Goal: Task Accomplishment & Management: Manage account settings

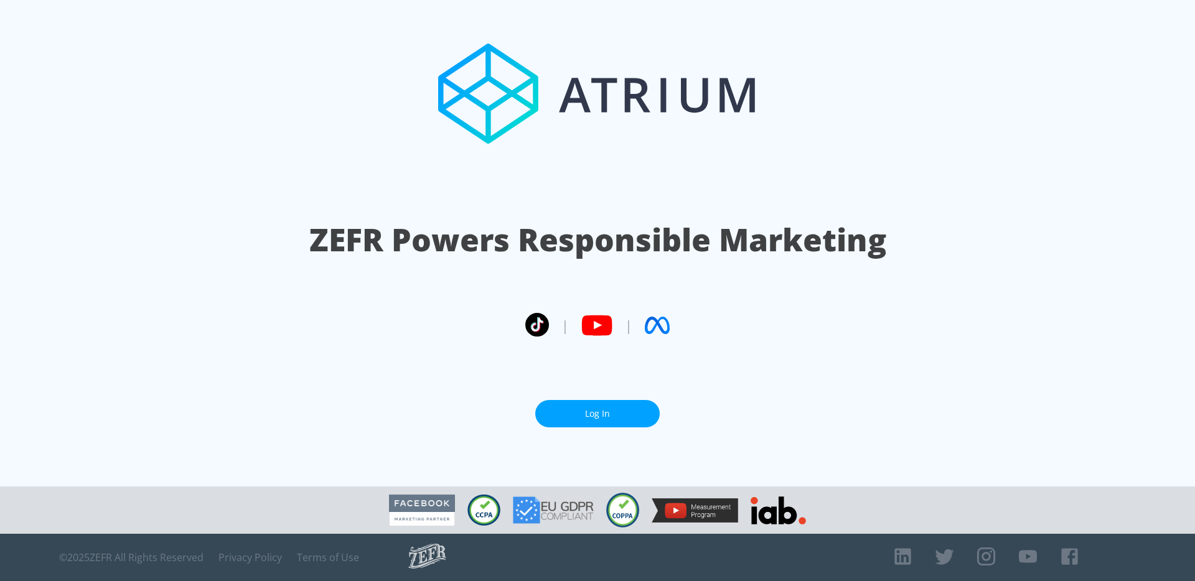
click at [568, 419] on link "Log In" at bounding box center [597, 414] width 124 height 28
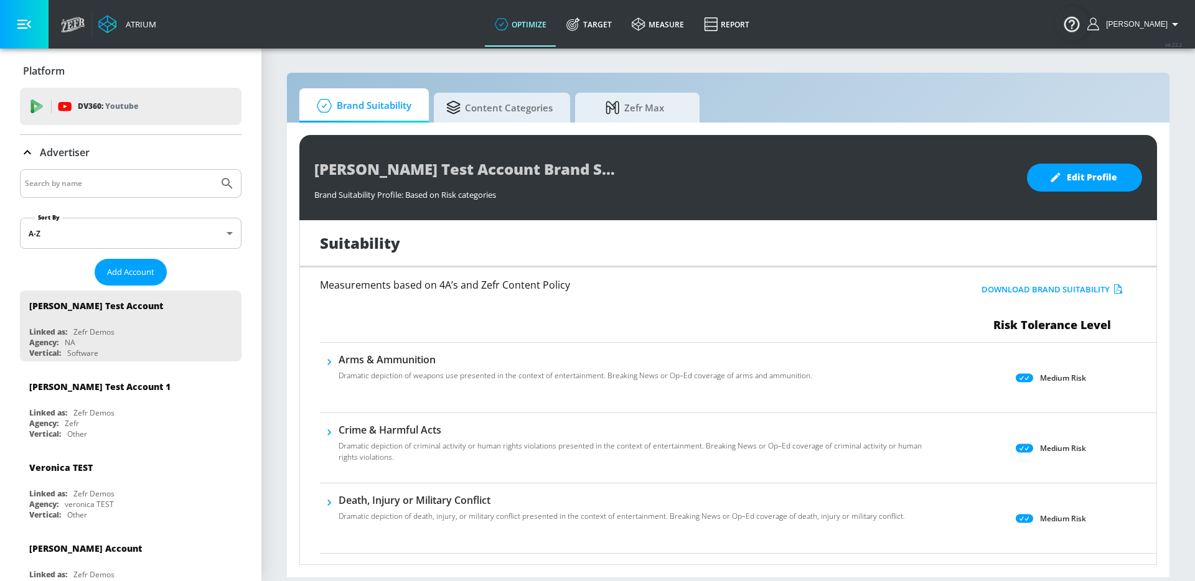
click at [174, 179] on input "Search by name" at bounding box center [119, 184] width 189 height 16
type input "telemundo"
click at [213, 170] on button "Submit Search" at bounding box center [226, 183] width 27 height 27
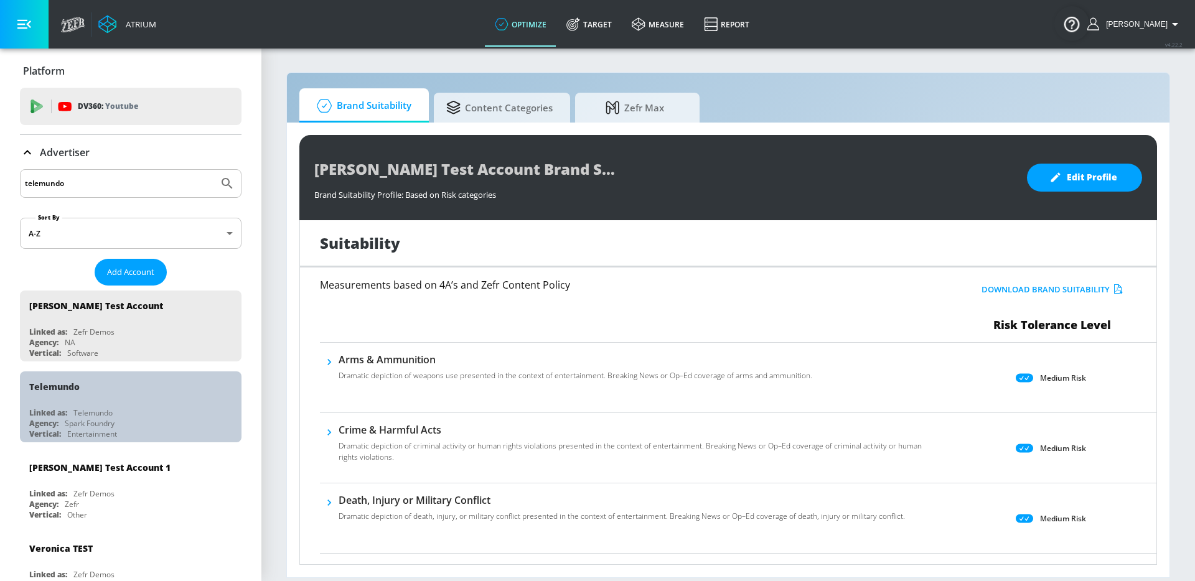
click at [70, 381] on div "Telemundo" at bounding box center [54, 387] width 50 height 12
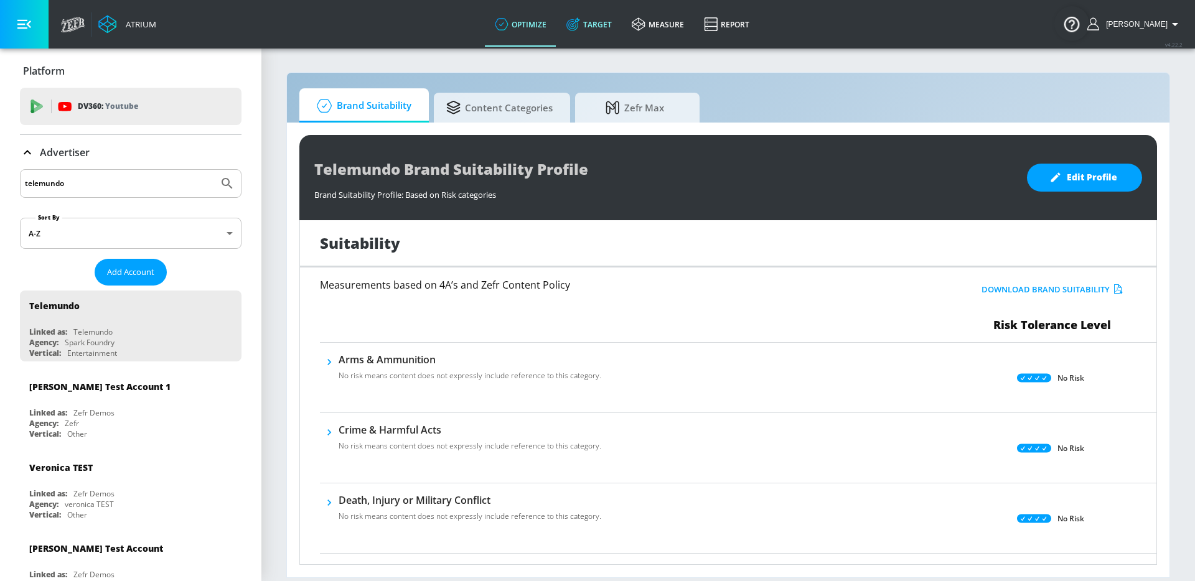
click at [580, 24] on icon at bounding box center [573, 24] width 14 height 14
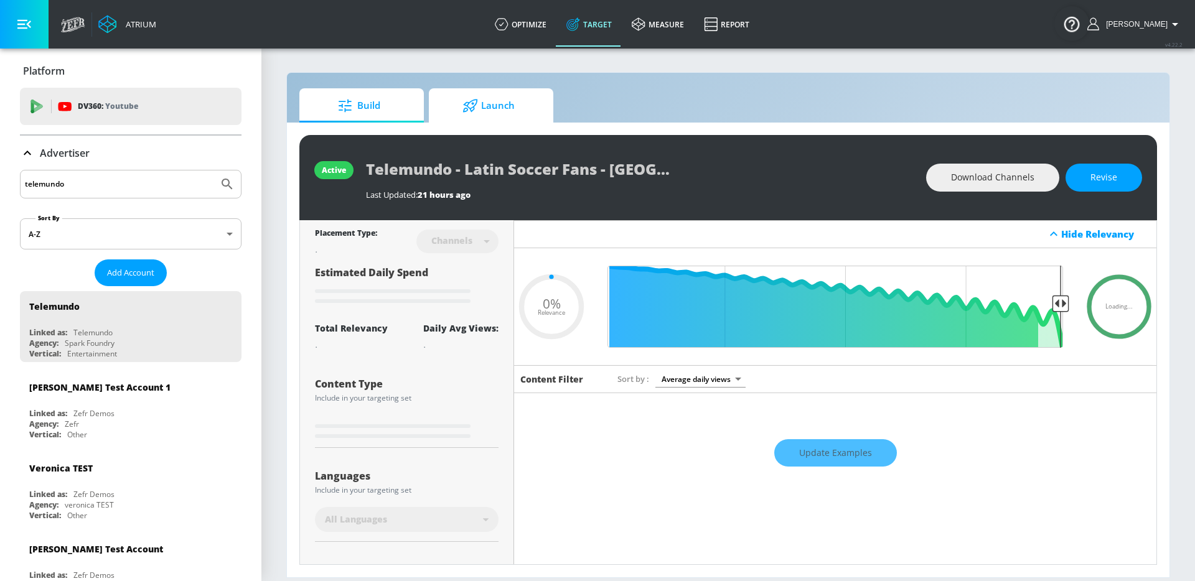
type input "0.05"
click at [470, 110] on icon at bounding box center [470, 106] width 16 height 14
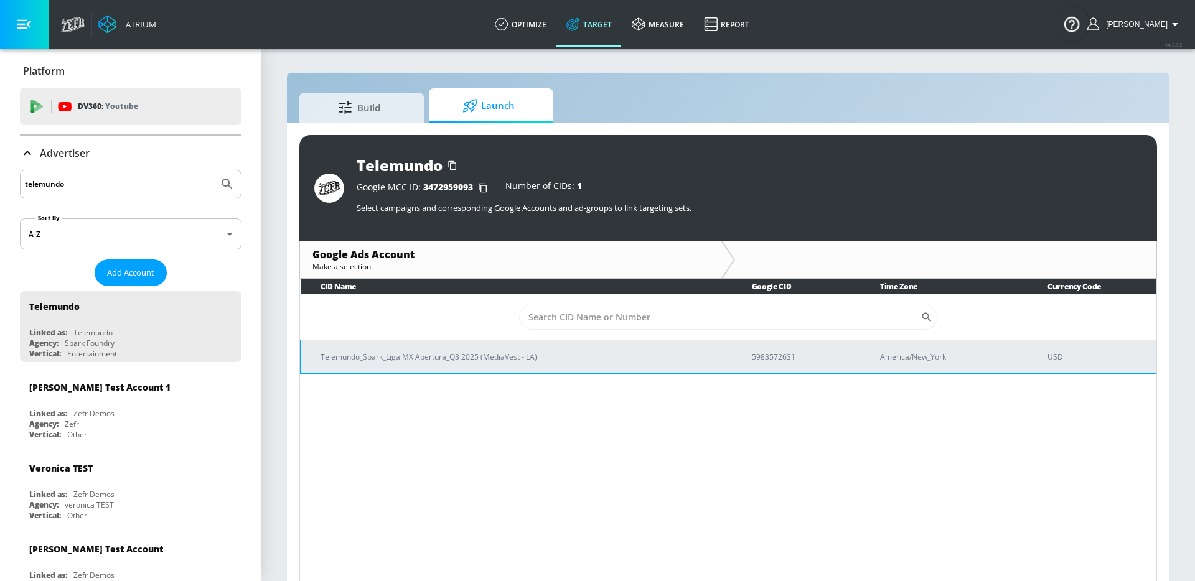
click at [471, 370] on td "Telemundo_Spark_Liga MX Apertura_Q3 2025 (MediaVest - LA)" at bounding box center [516, 357] width 431 height 34
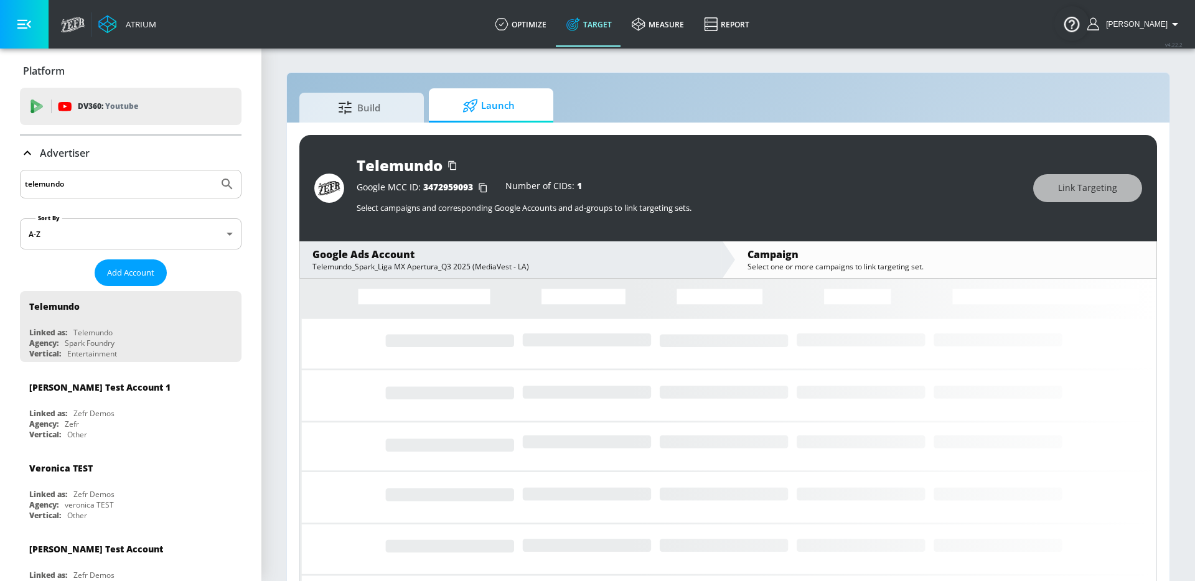
scroll to position [18, 0]
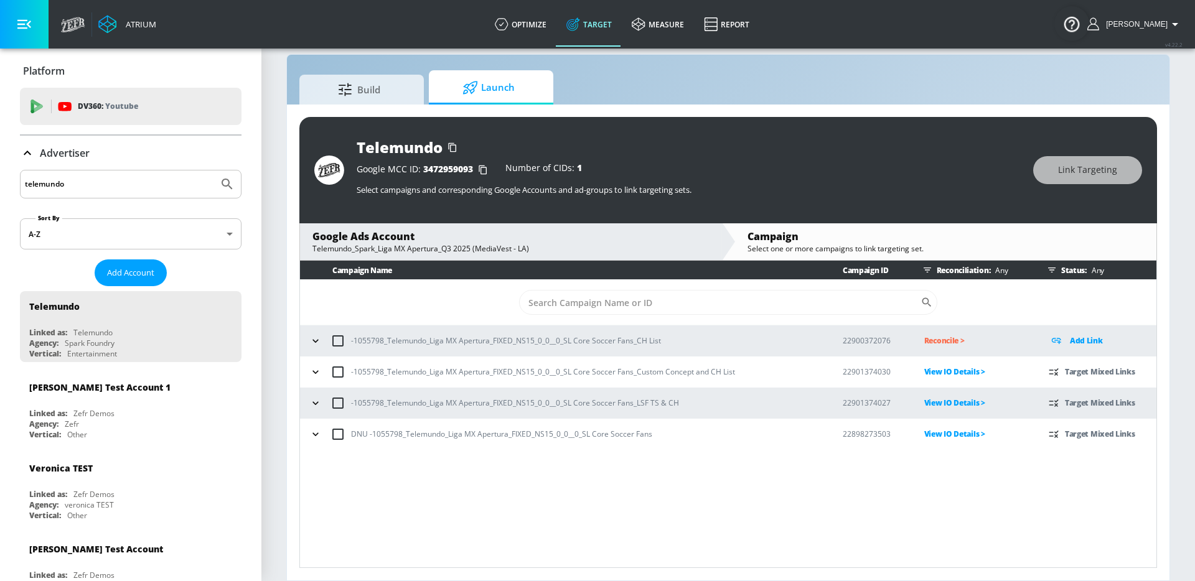
click at [312, 367] on icon "button" at bounding box center [315, 372] width 12 height 12
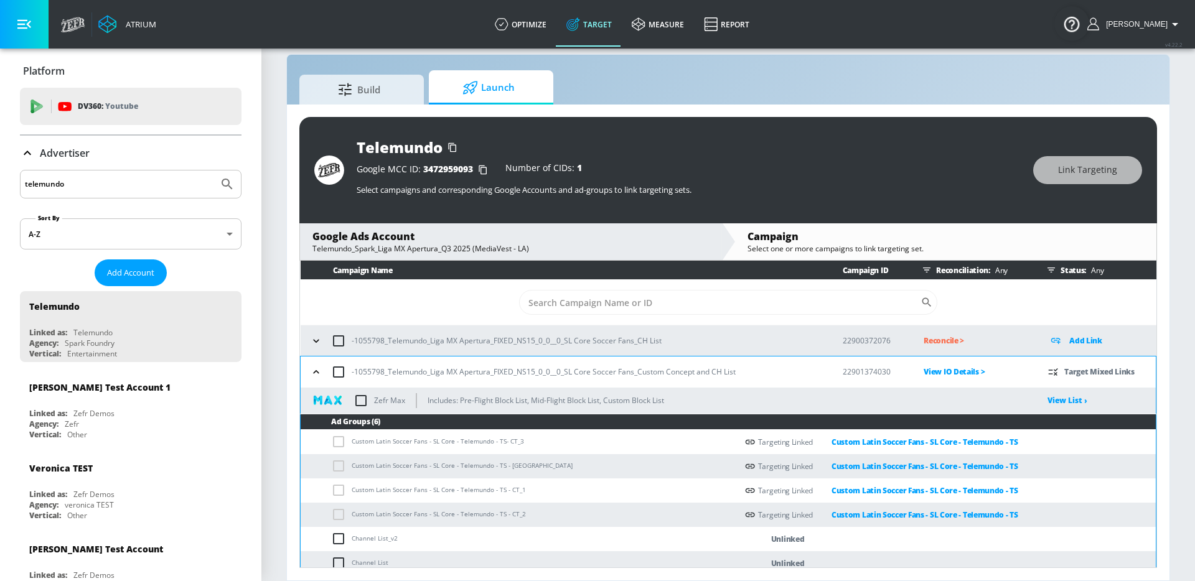
scroll to position [70, 0]
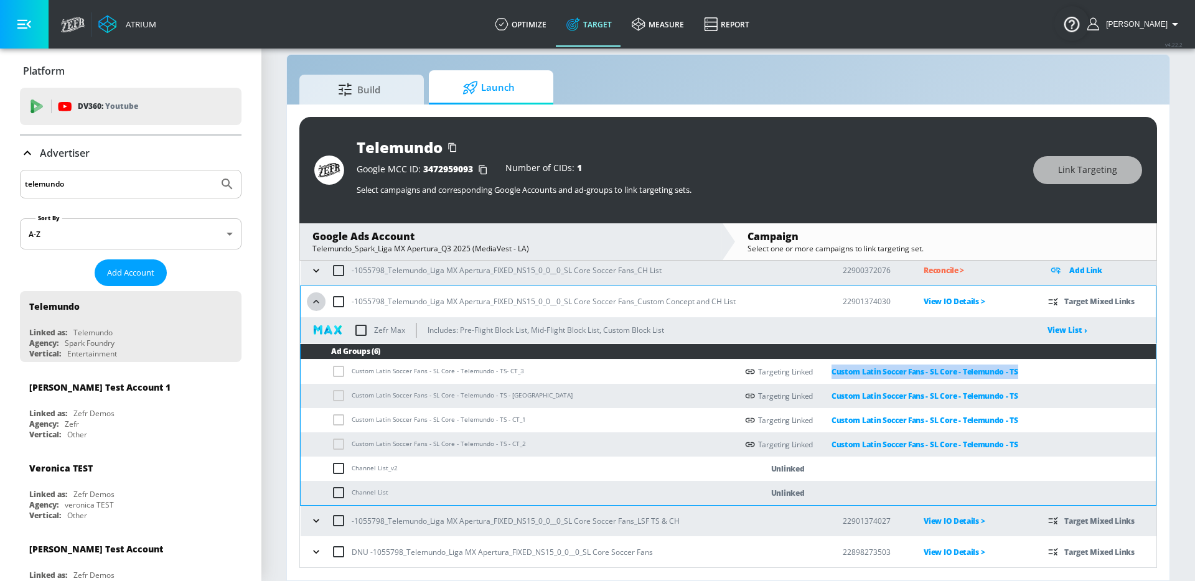
click at [314, 298] on icon "button" at bounding box center [316, 302] width 12 height 12
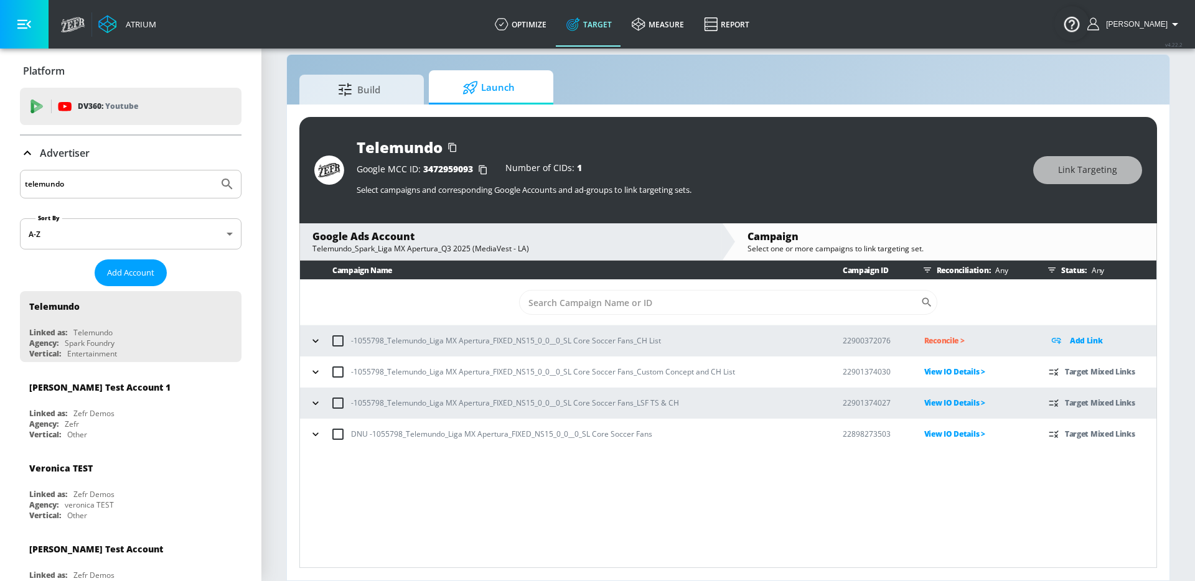
click at [316, 403] on icon "button" at bounding box center [315, 402] width 6 height 3
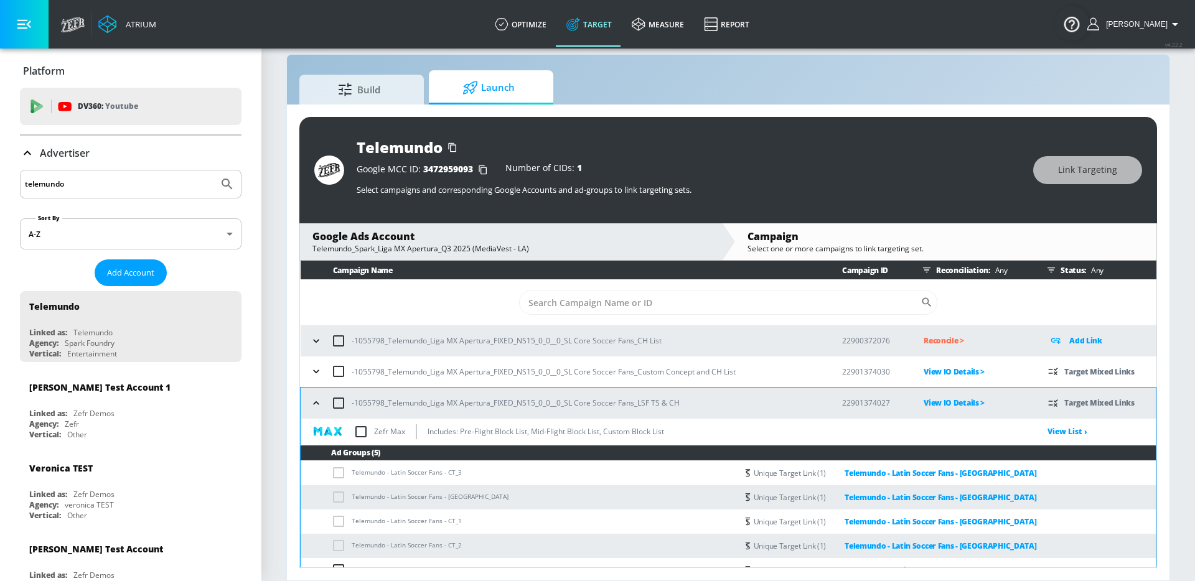
scroll to position [46, 0]
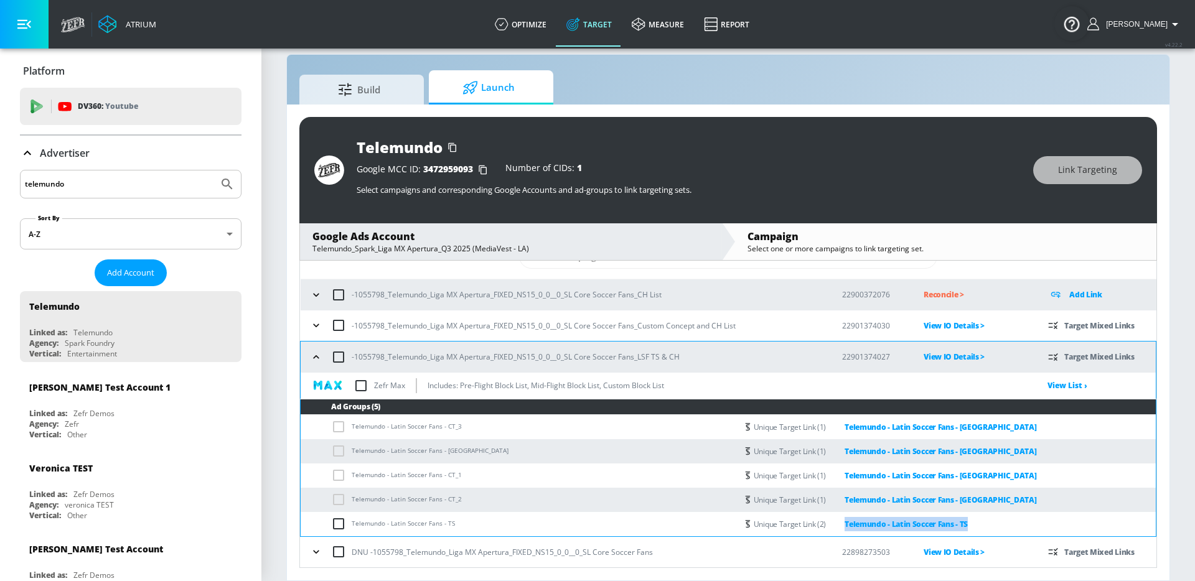
click at [311, 358] on icon "button" at bounding box center [316, 357] width 12 height 12
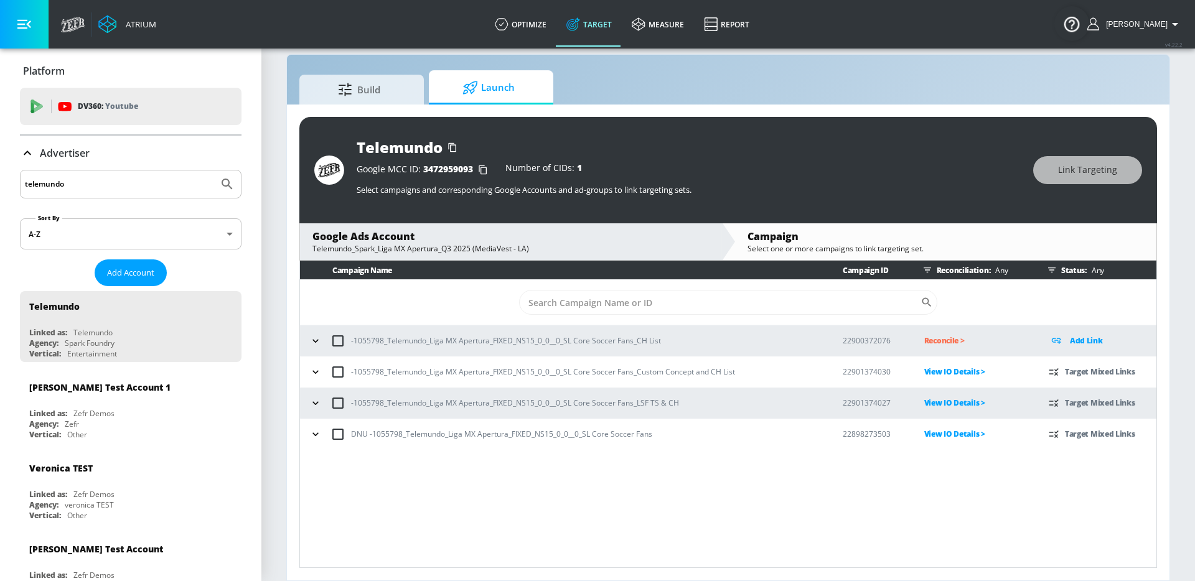
scroll to position [0, 0]
click at [321, 423] on div "DNU -1055798_Telemundo_Liga MX Apertura_FIXED_NS15_0_0__0_SL Core Soccer Fans" at bounding box center [564, 434] width 517 height 26
click at [320, 434] on icon "button" at bounding box center [315, 434] width 12 height 12
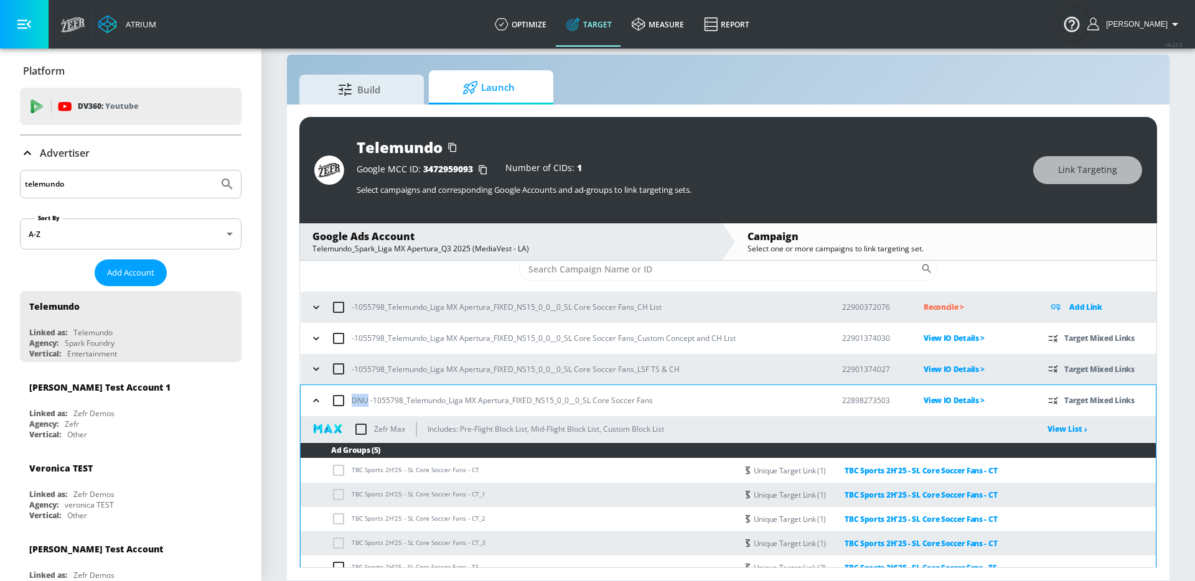
scroll to position [47, 0]
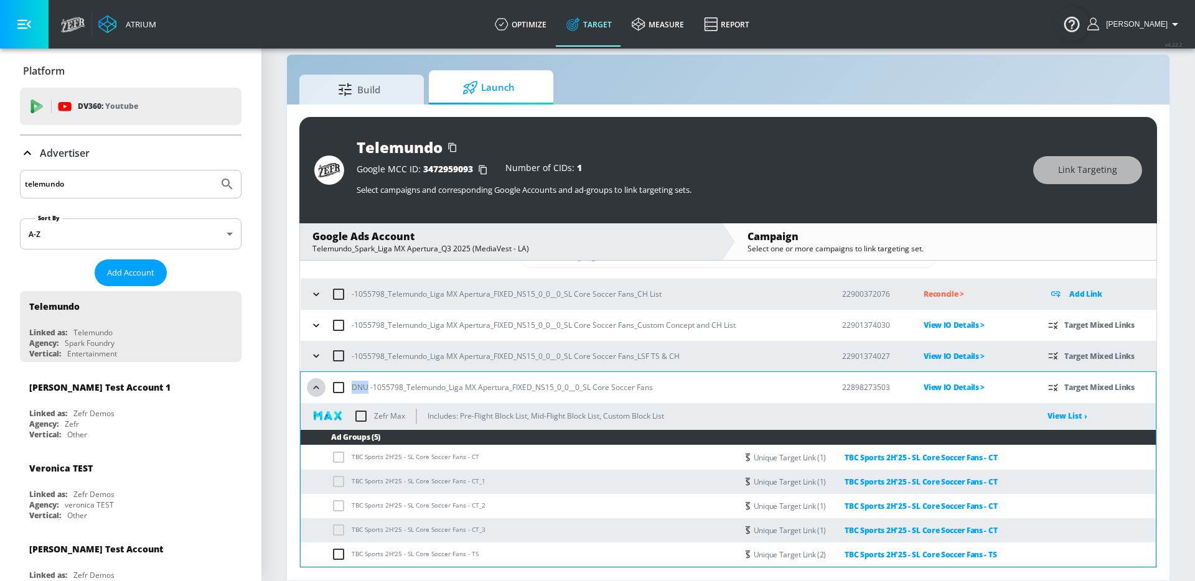
click at [319, 387] on icon "button" at bounding box center [316, 388] width 12 height 12
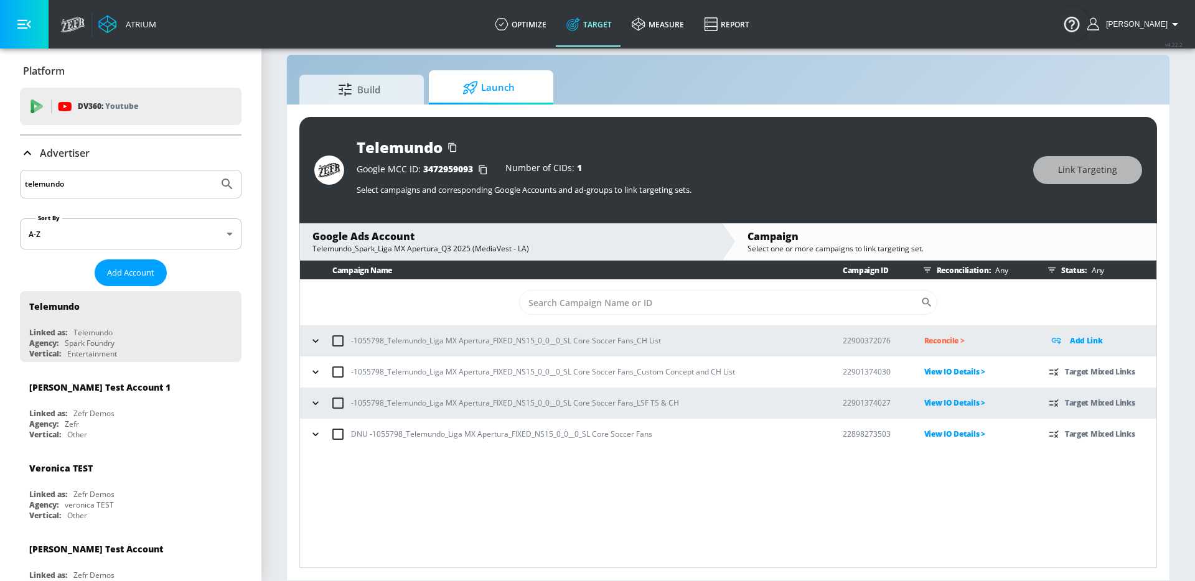
click at [943, 339] on p "Reconcile >" at bounding box center [976, 341] width 105 height 14
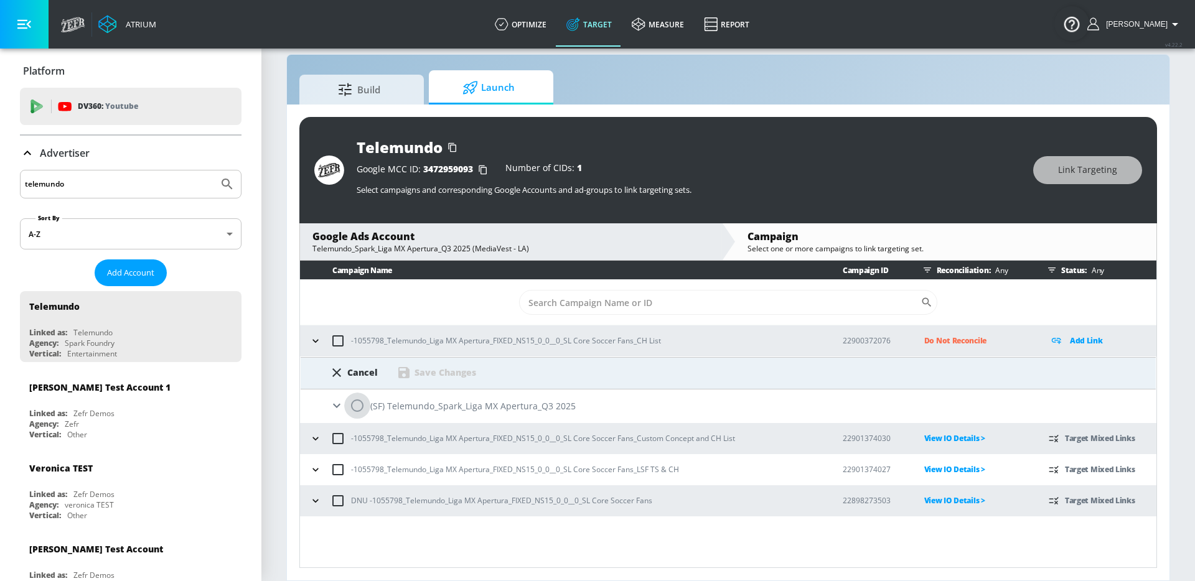
click at [353, 401] on input "radio" at bounding box center [357, 406] width 26 height 26
radio input "true"
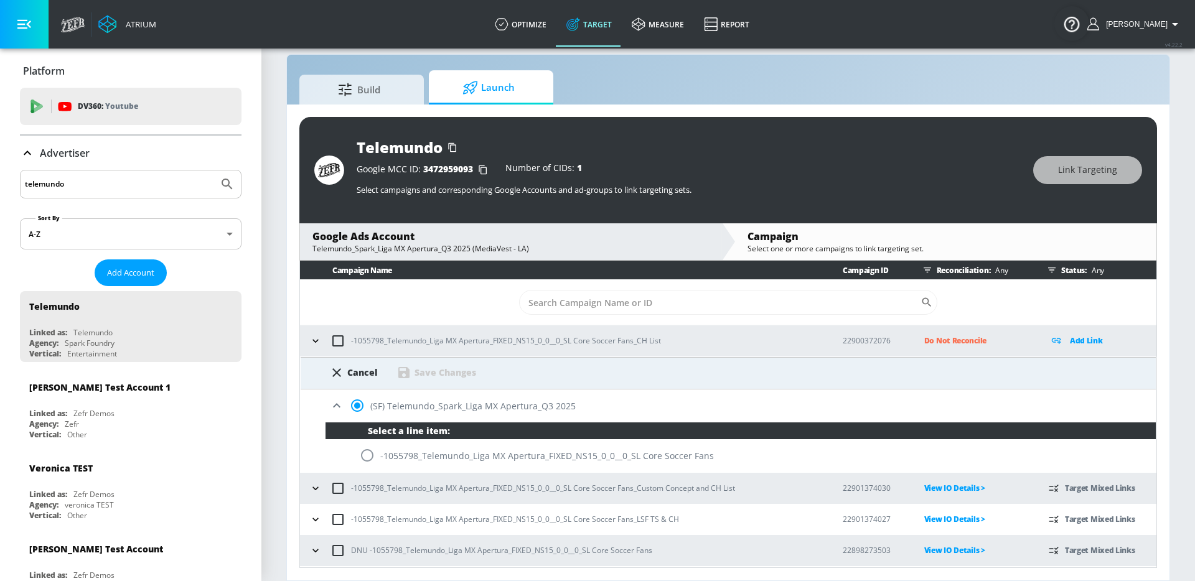
click at [385, 458] on div "-1055798_Telemundo_Liga MX Apertura_FIXED_NS15_0_0__0_SL Core Soccer Fans" at bounding box center [740, 455] width 830 height 33
click at [360, 452] on input "radio" at bounding box center [367, 455] width 26 height 26
radio input "true"
click at [421, 380] on div "Cancel Save Changes" at bounding box center [728, 373] width 855 height 32
click at [423, 372] on div "Save Changes" at bounding box center [445, 373] width 62 height 12
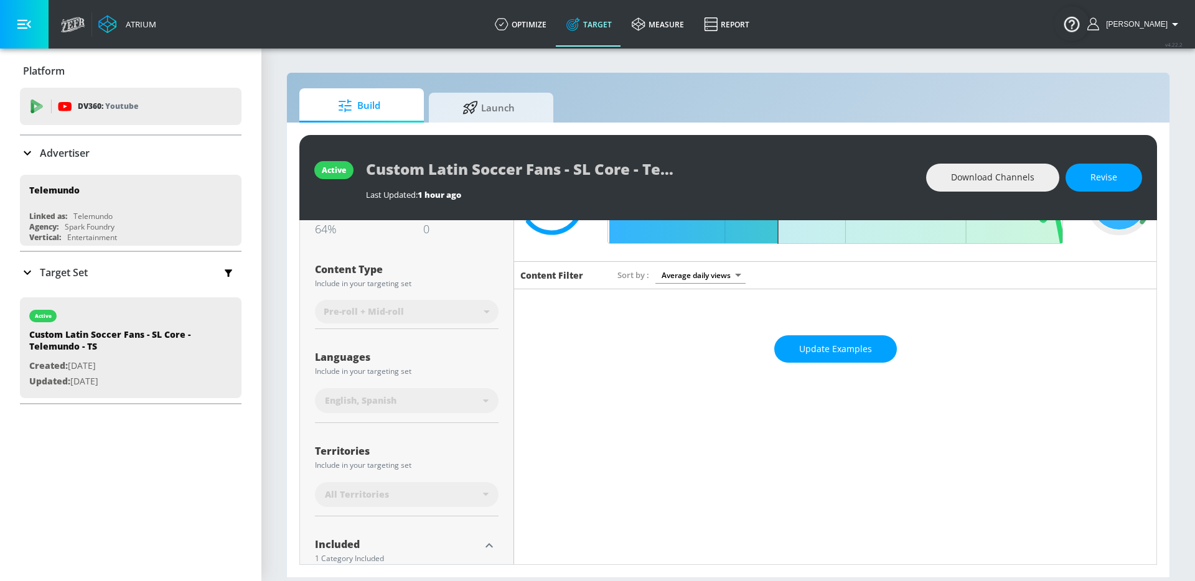
scroll to position [179, 0]
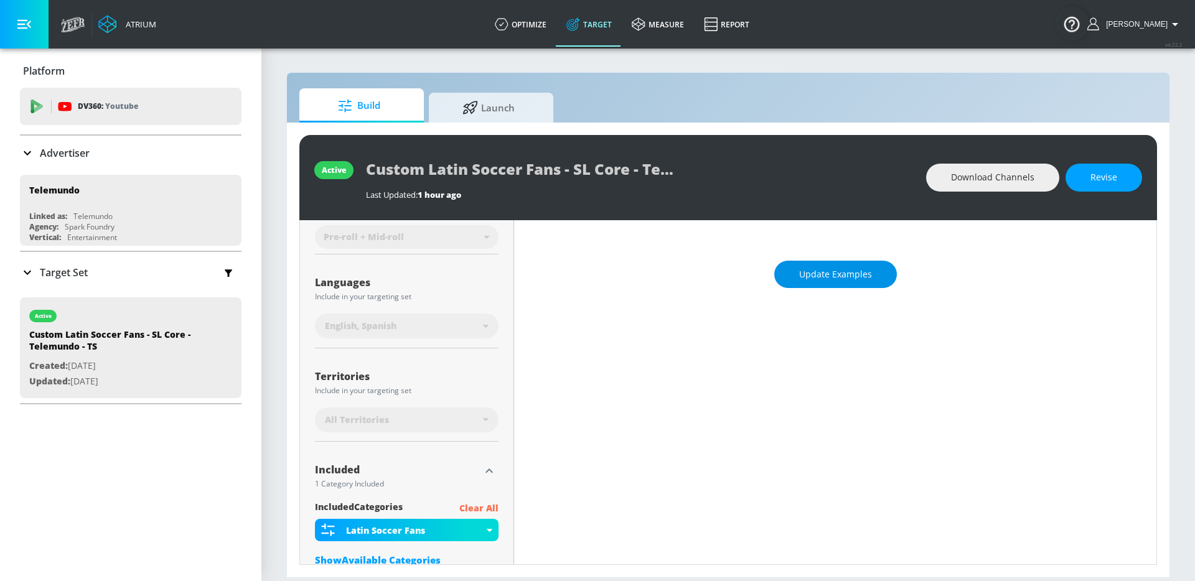
click at [819, 263] on button "Update Examples" at bounding box center [835, 275] width 123 height 28
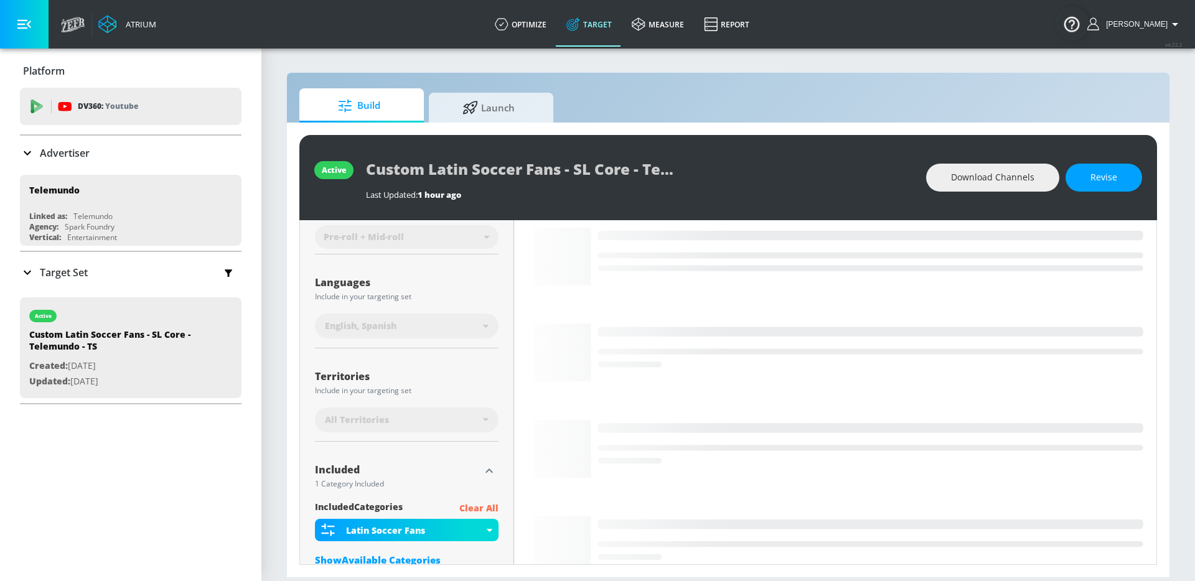
scroll to position [0, 0]
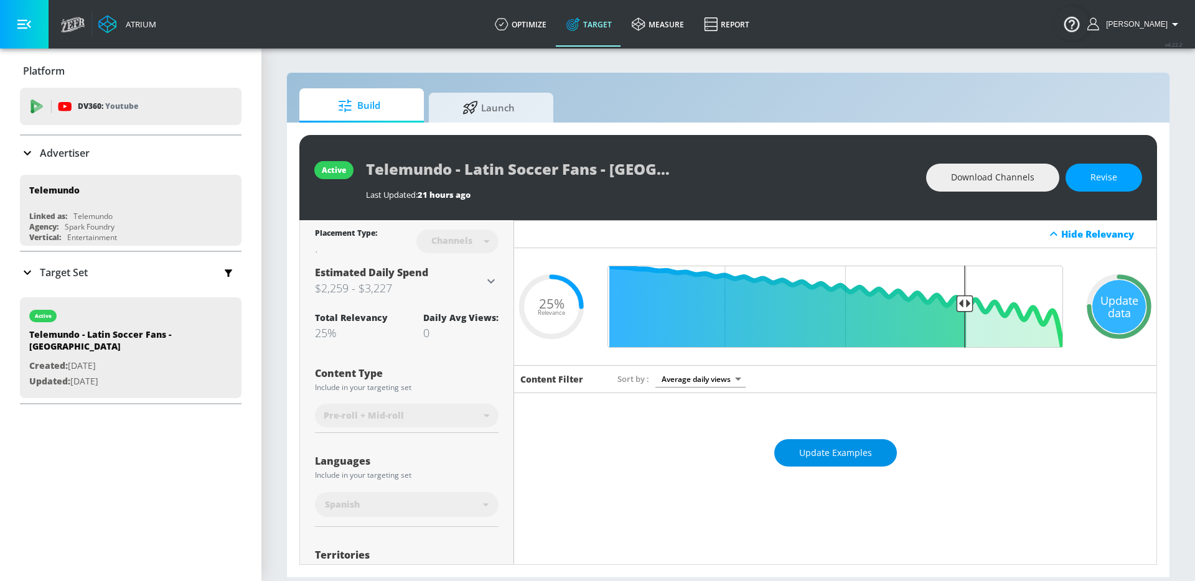
click at [815, 452] on span "Update Examples" at bounding box center [835, 454] width 73 height 16
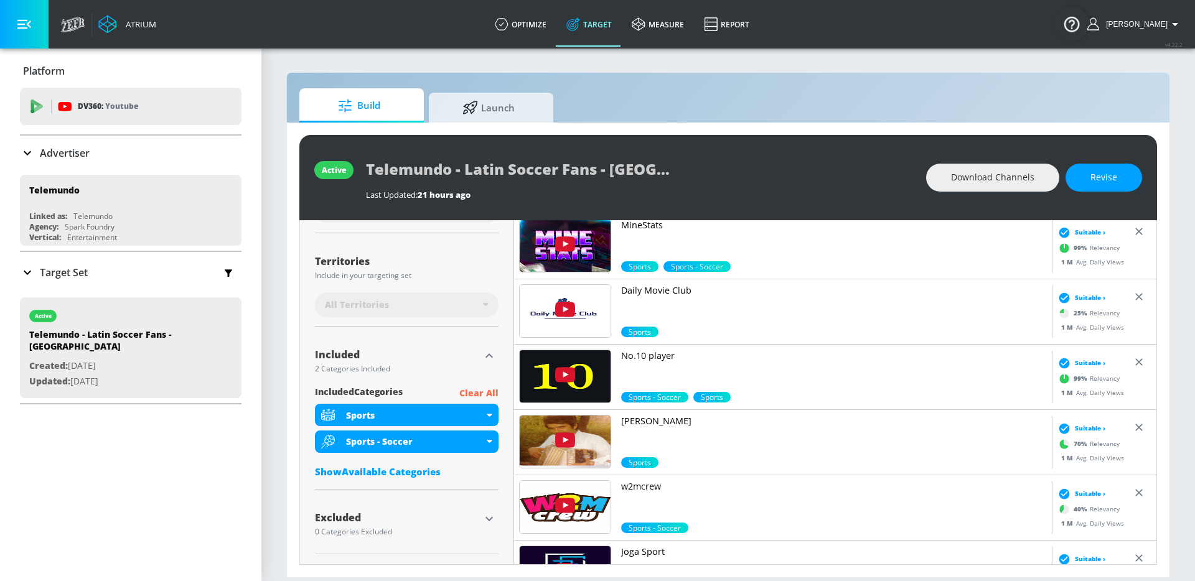
scroll to position [4460, 0]
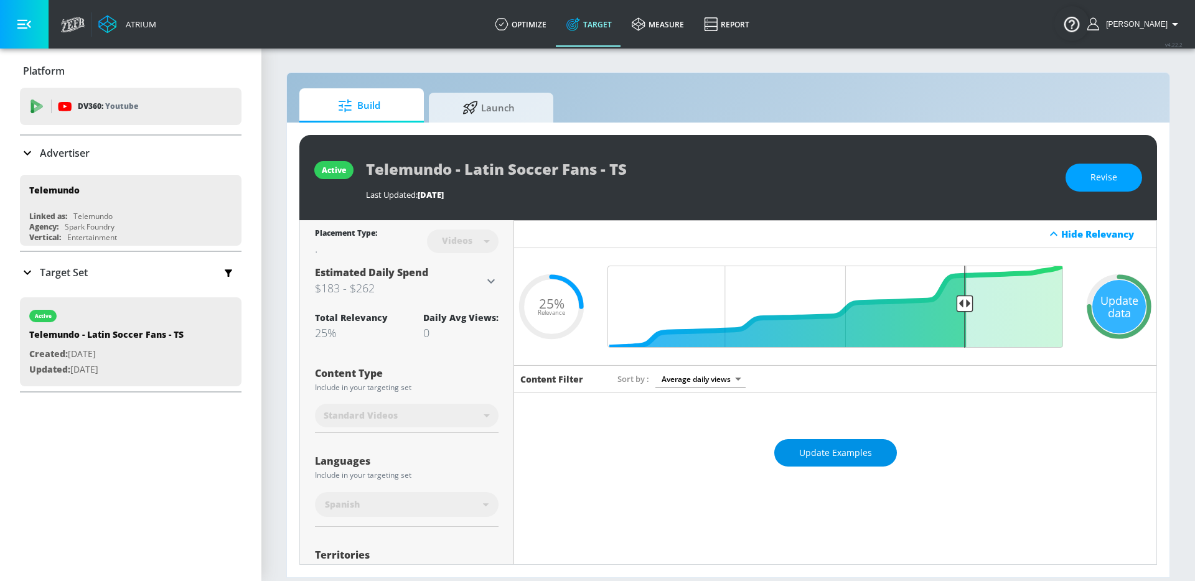
click at [796, 441] on button "Update Examples" at bounding box center [835, 453] width 123 height 28
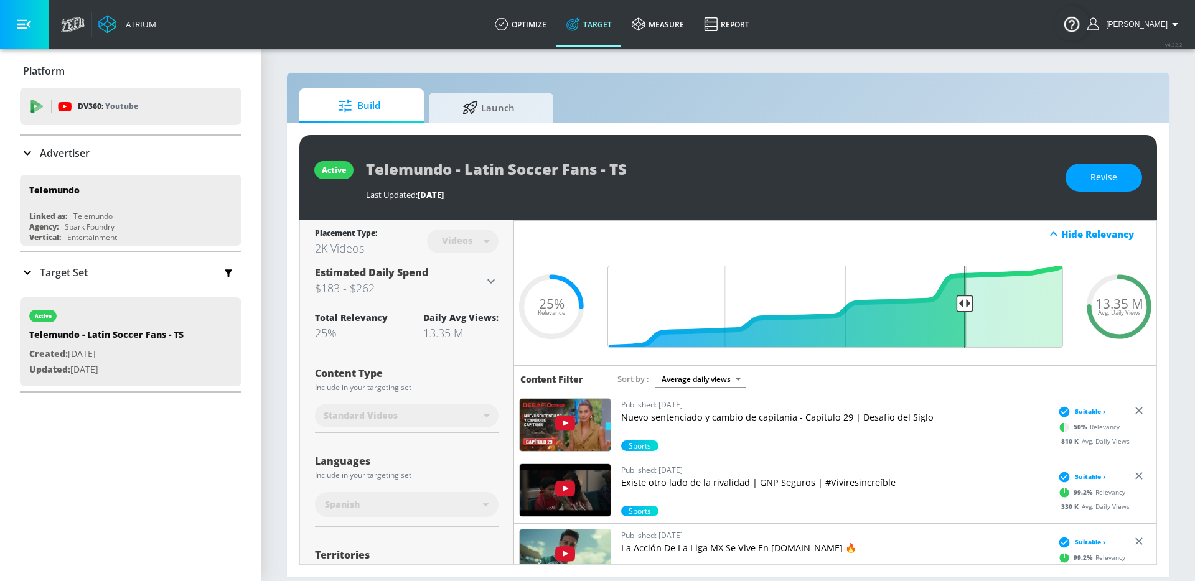
click at [458, 402] on div "Standard Videos" at bounding box center [407, 416] width 184 height 33
click at [458, 409] on div "Standard Videos" at bounding box center [407, 416] width 184 height 33
click at [474, 418] on div "Standard Videos" at bounding box center [407, 416] width 184 height 33
click at [447, 413] on div "Standard Videos" at bounding box center [407, 416] width 184 height 33
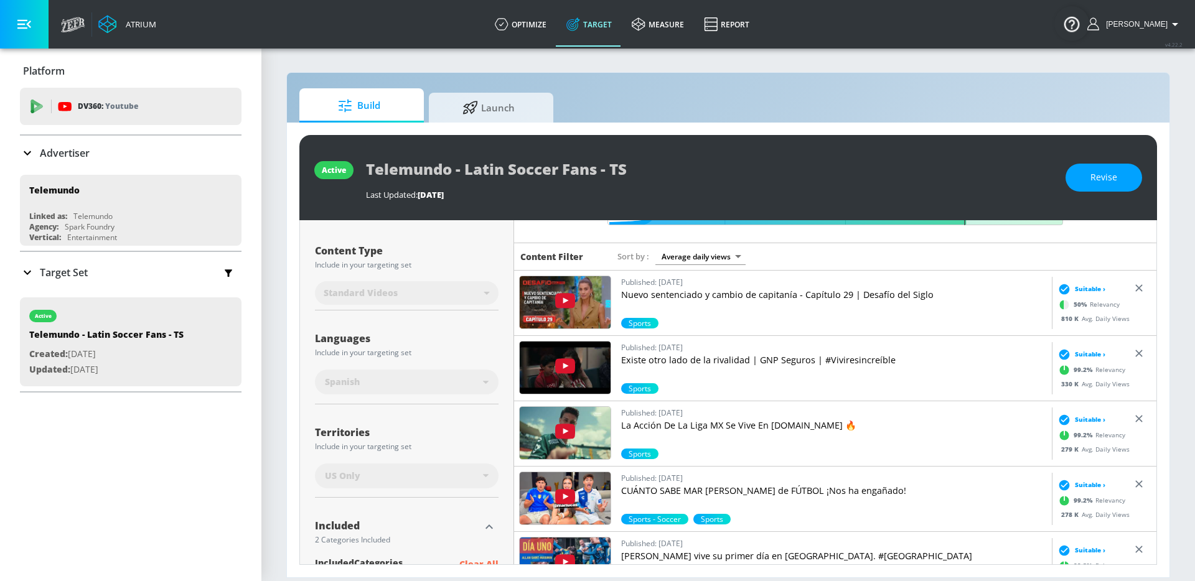
scroll to position [128, 0]
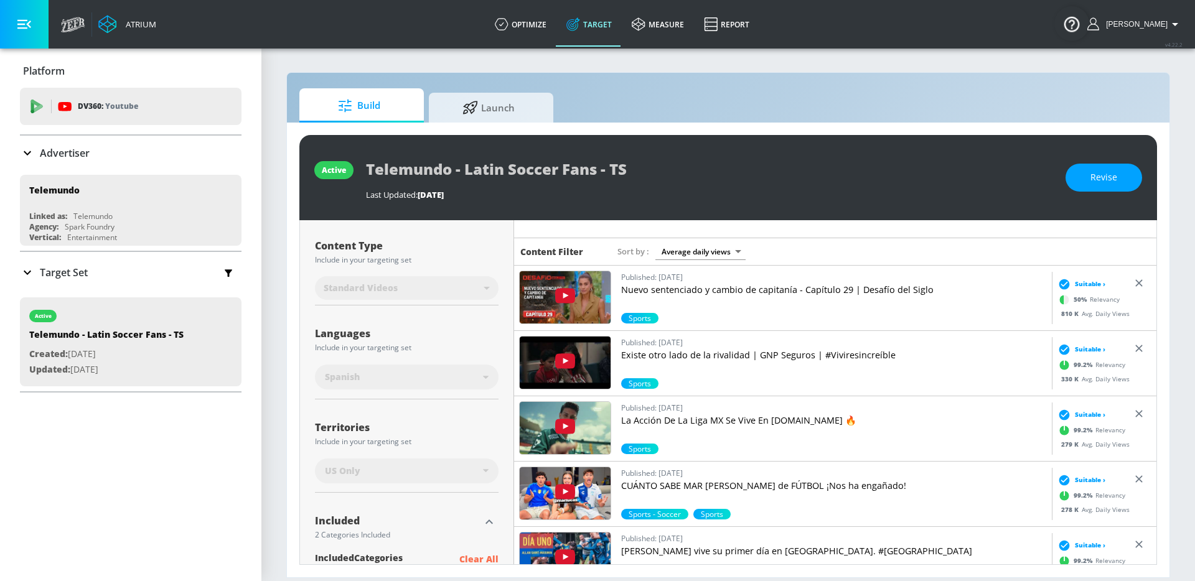
click at [408, 306] on div "Content Type Include in your targeting set Standard Videos standard ​" at bounding box center [407, 267] width 184 height 78
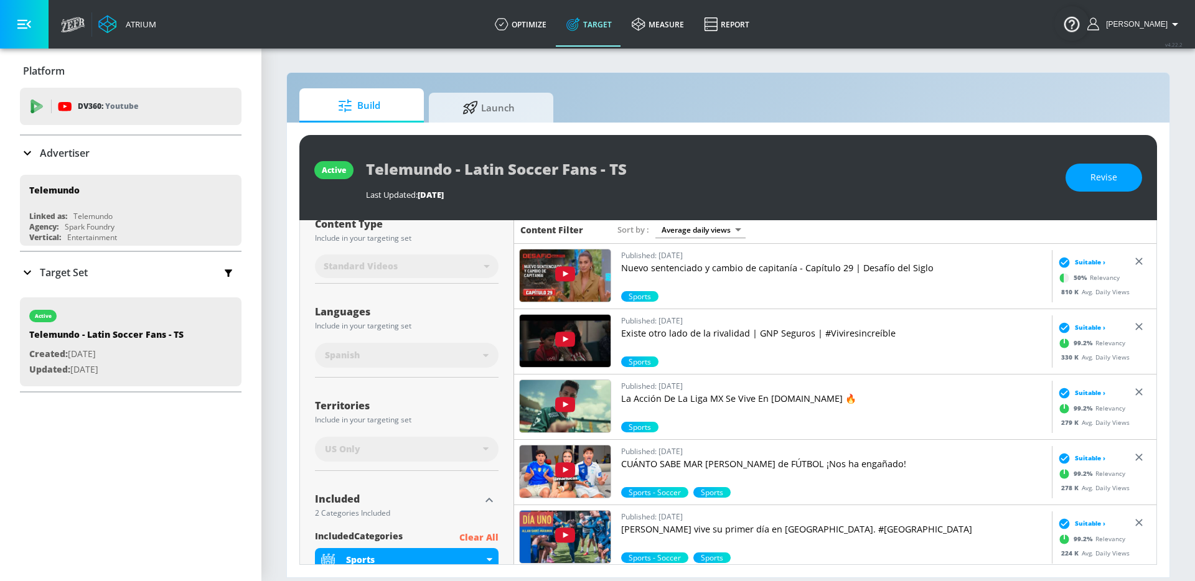
scroll to position [159, 0]
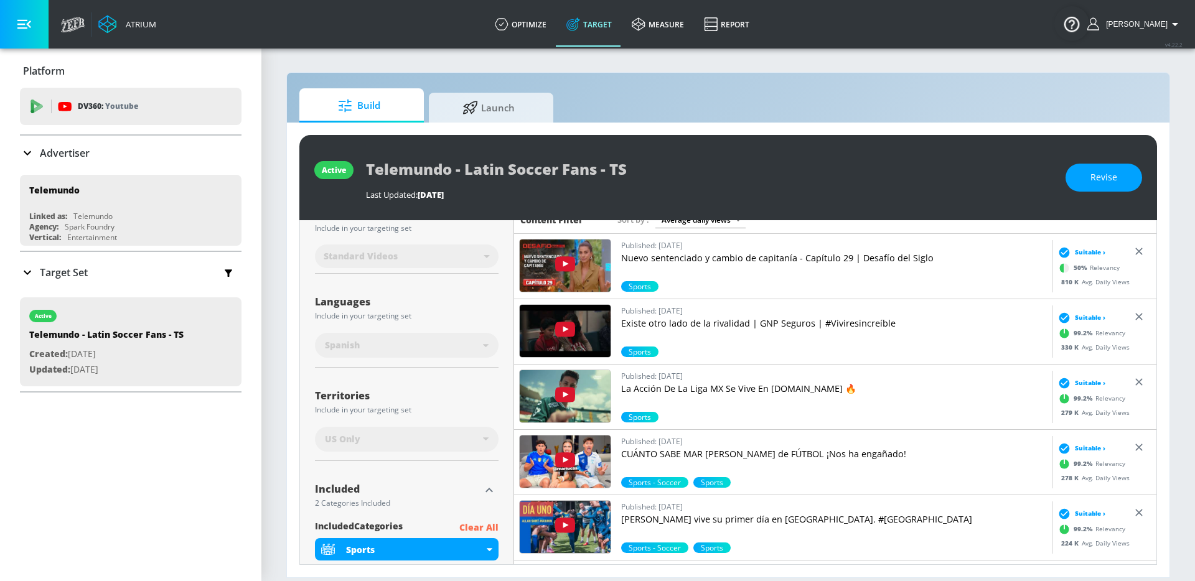
click at [456, 451] on div "US Only" at bounding box center [407, 439] width 184 height 25
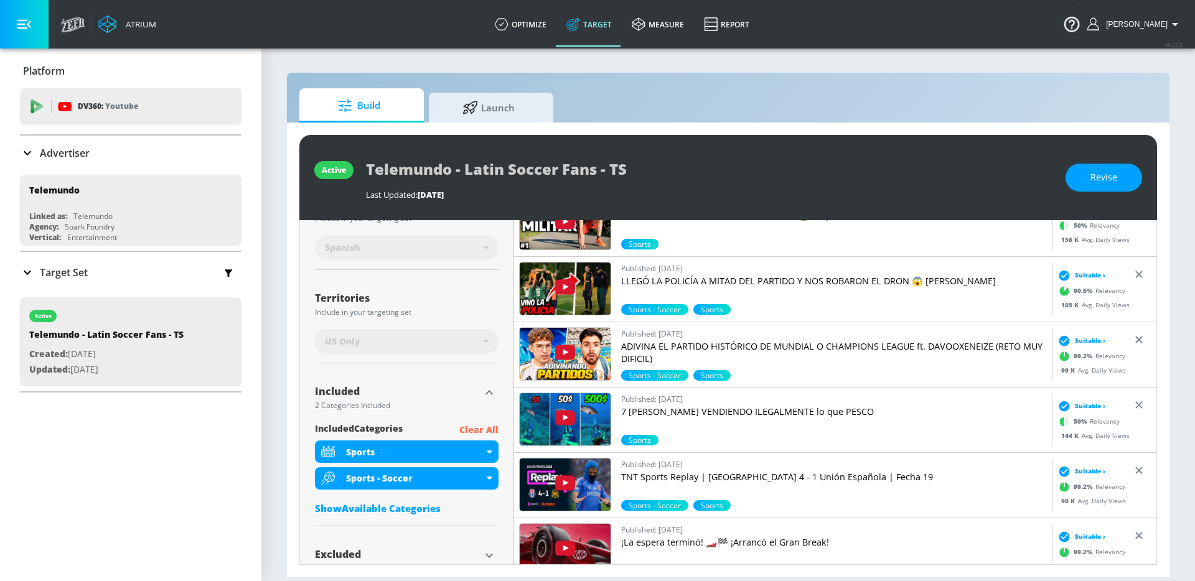
scroll to position [294, 0]
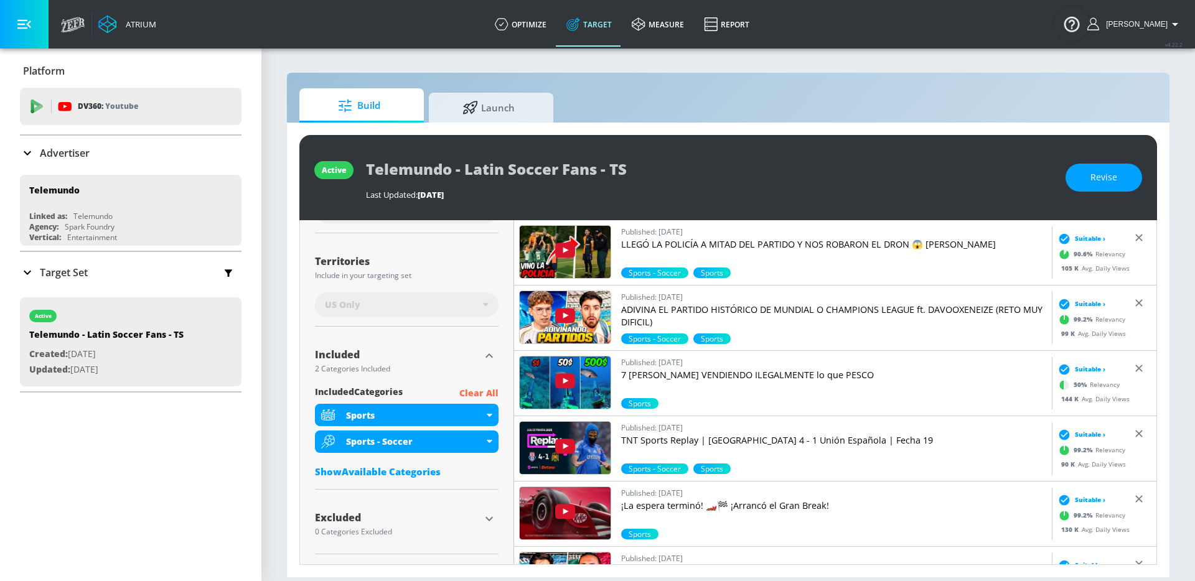
click at [485, 299] on div "US Only" at bounding box center [407, 305] width 184 height 25
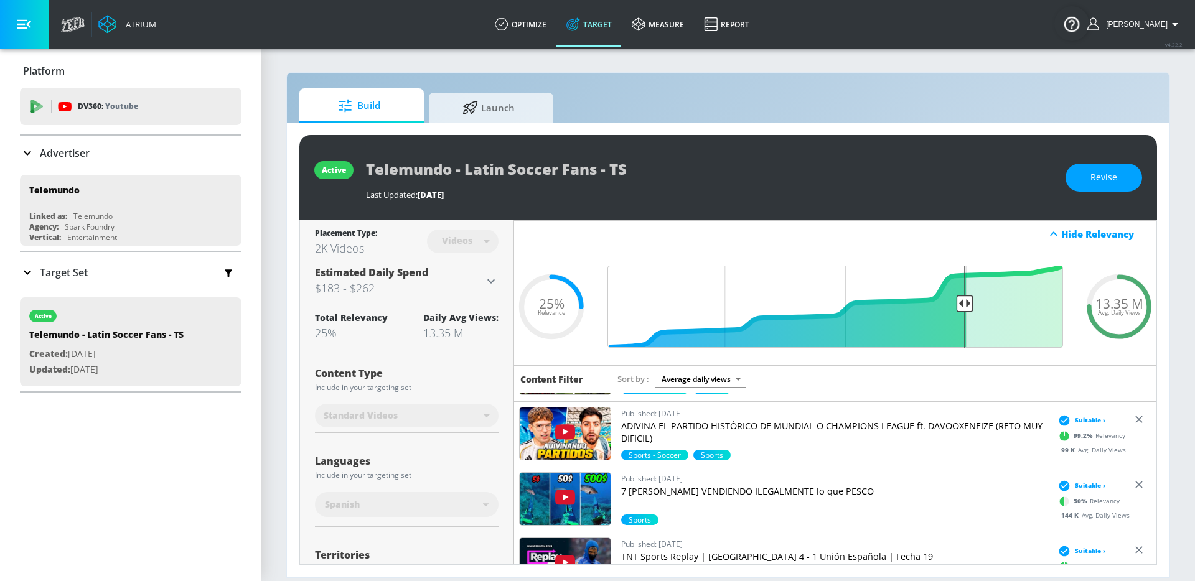
scroll to position [714, 0]
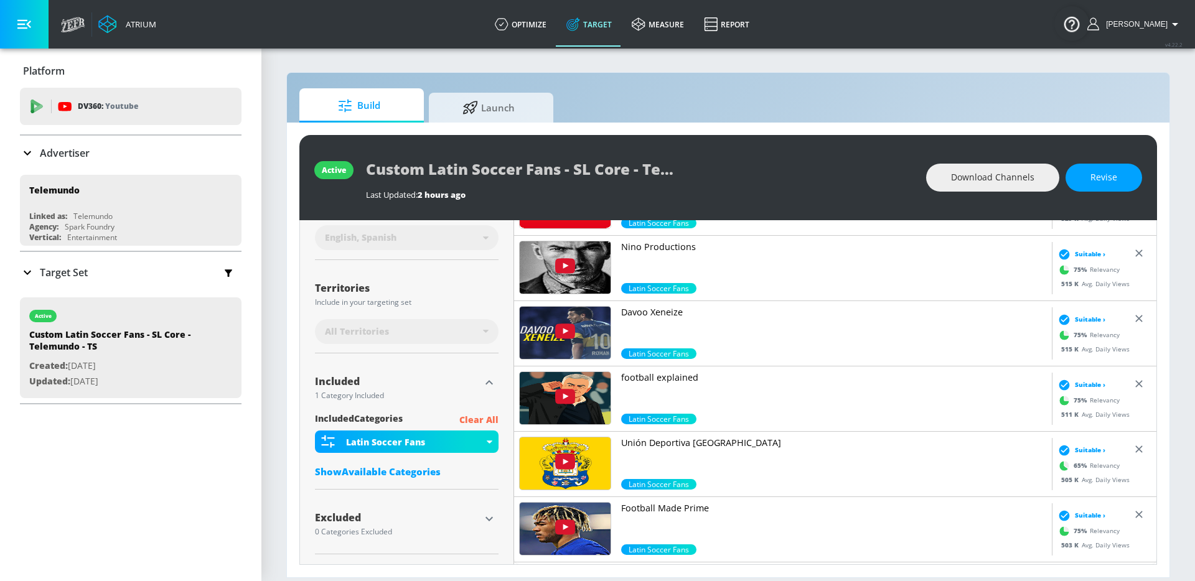
scroll to position [5380, 0]
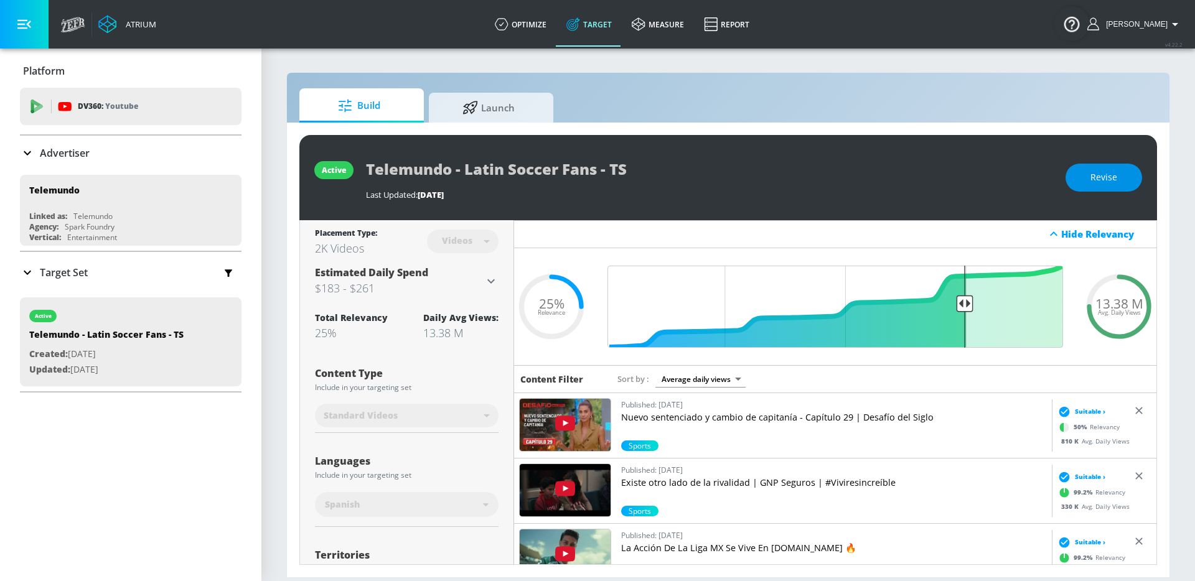
click at [1078, 188] on button "Revise" at bounding box center [1103, 178] width 77 height 28
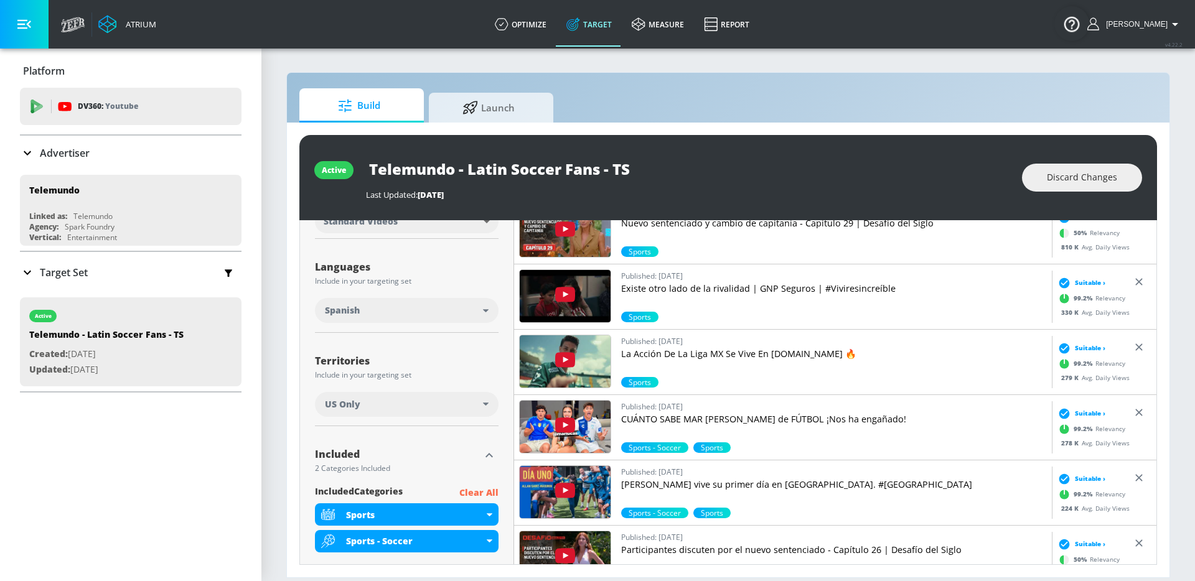
scroll to position [226, 0]
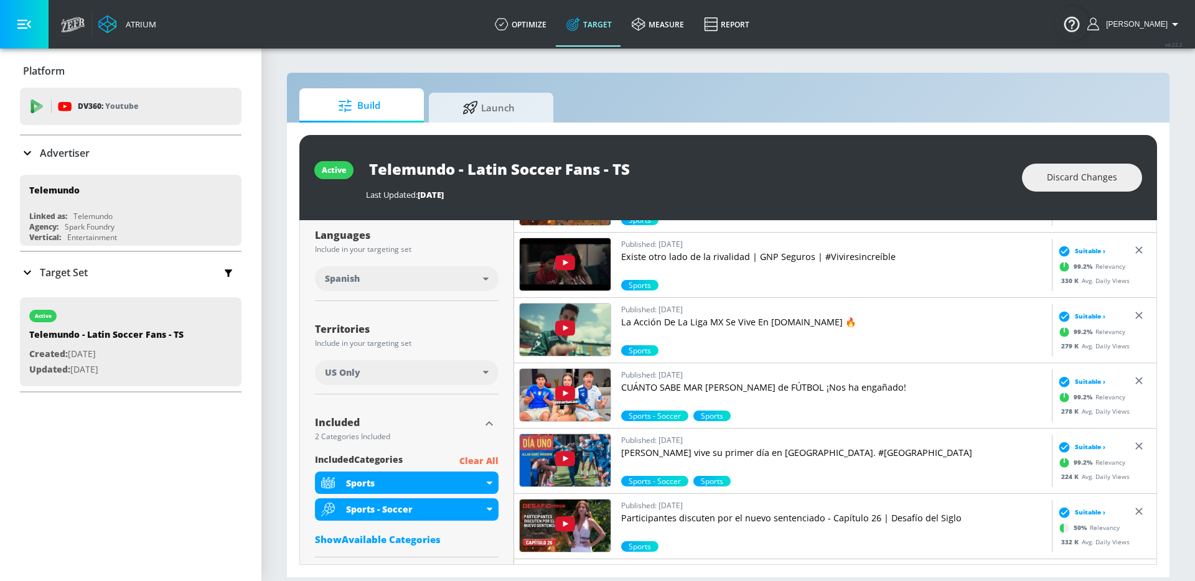
click at [449, 381] on div "US Only" at bounding box center [407, 372] width 184 height 25
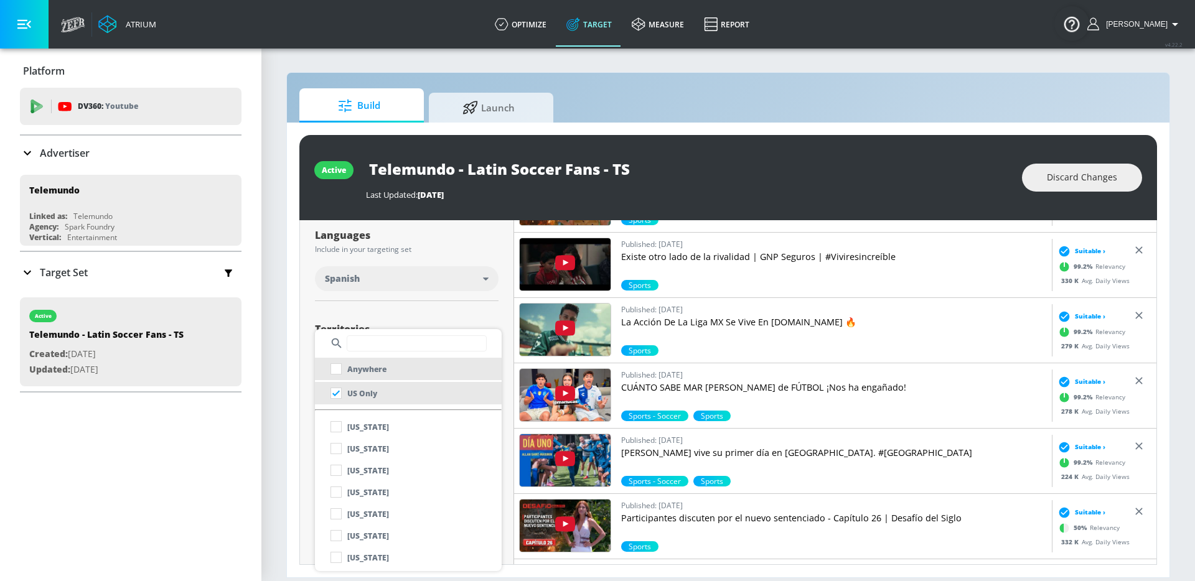
click at [435, 373] on li "Anywhere" at bounding box center [408, 369] width 187 height 22
checkbox input "true"
checkbox input "false"
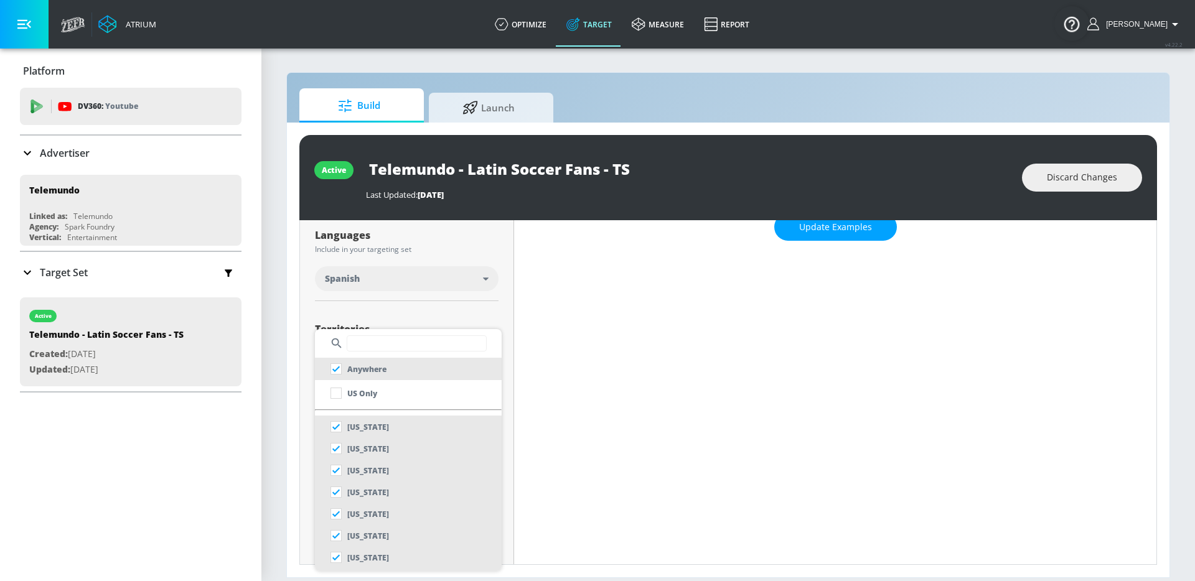
click at [810, 230] on div at bounding box center [597, 290] width 1195 height 581
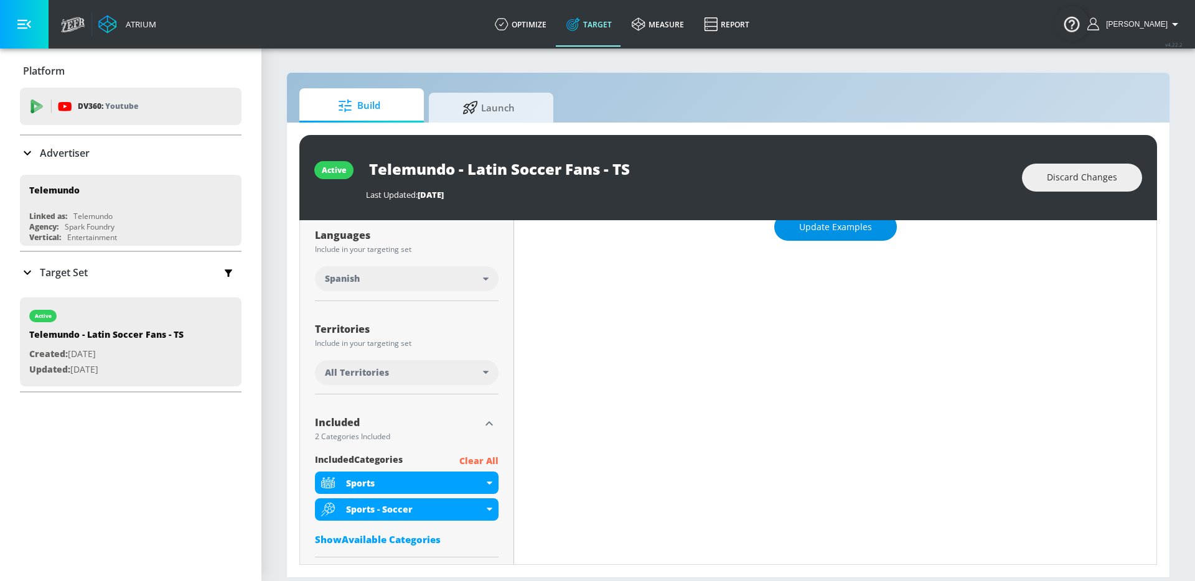
click at [803, 236] on button "Update Examples" at bounding box center [835, 227] width 123 height 28
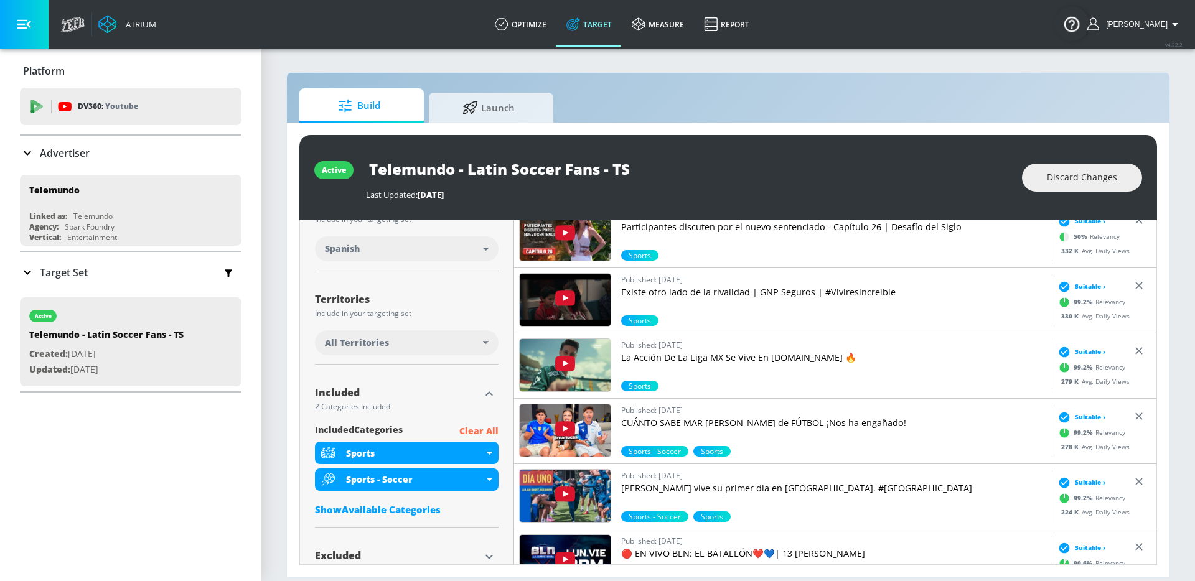
scroll to position [0, 0]
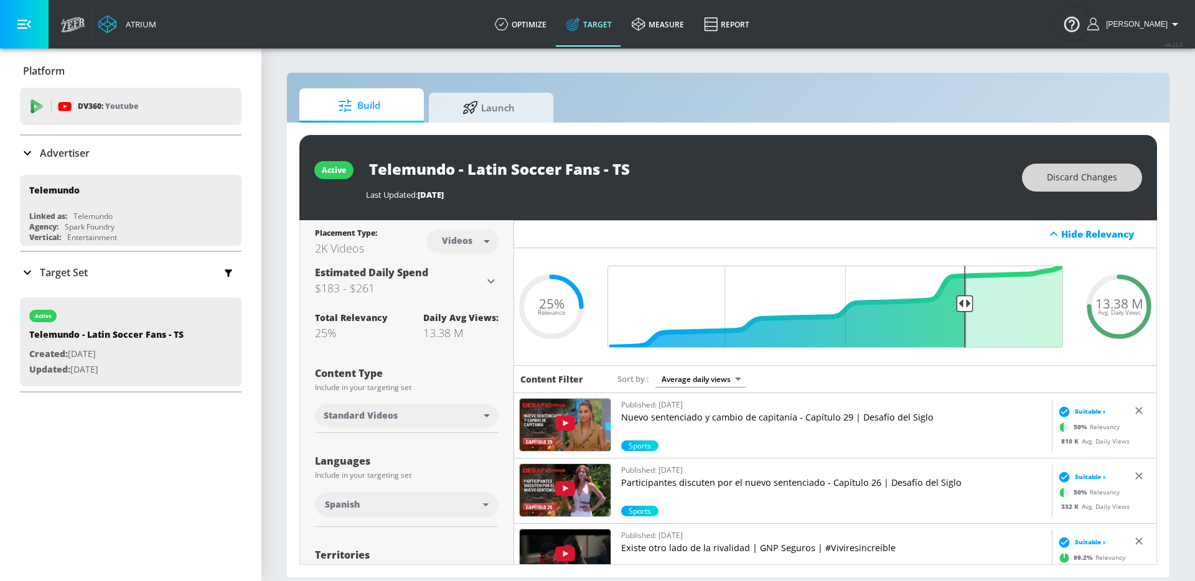
click at [1077, 181] on span "Discard Changes" at bounding box center [1082, 178] width 70 height 16
click at [1098, 182] on span "Revise" at bounding box center [1103, 178] width 27 height 16
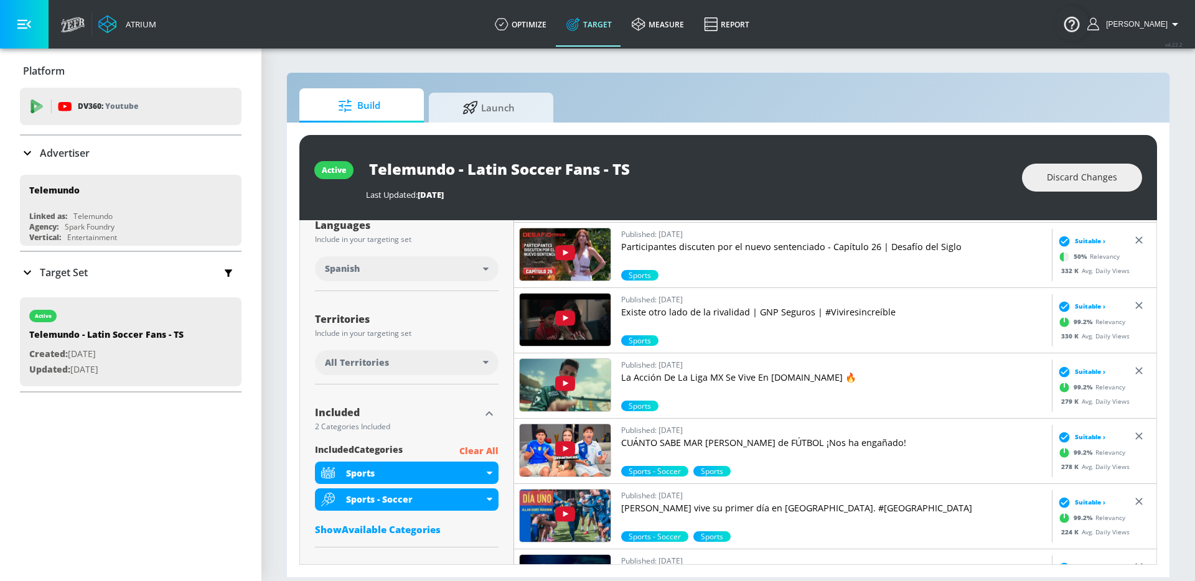
scroll to position [286, 0]
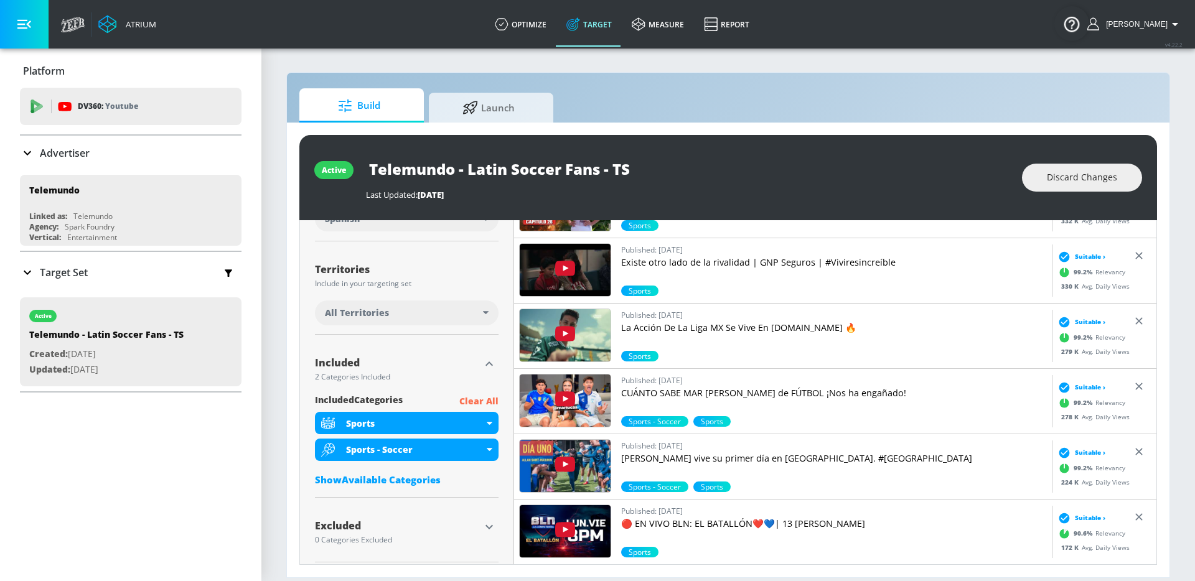
click at [466, 306] on div "All Territories" at bounding box center [407, 313] width 184 height 25
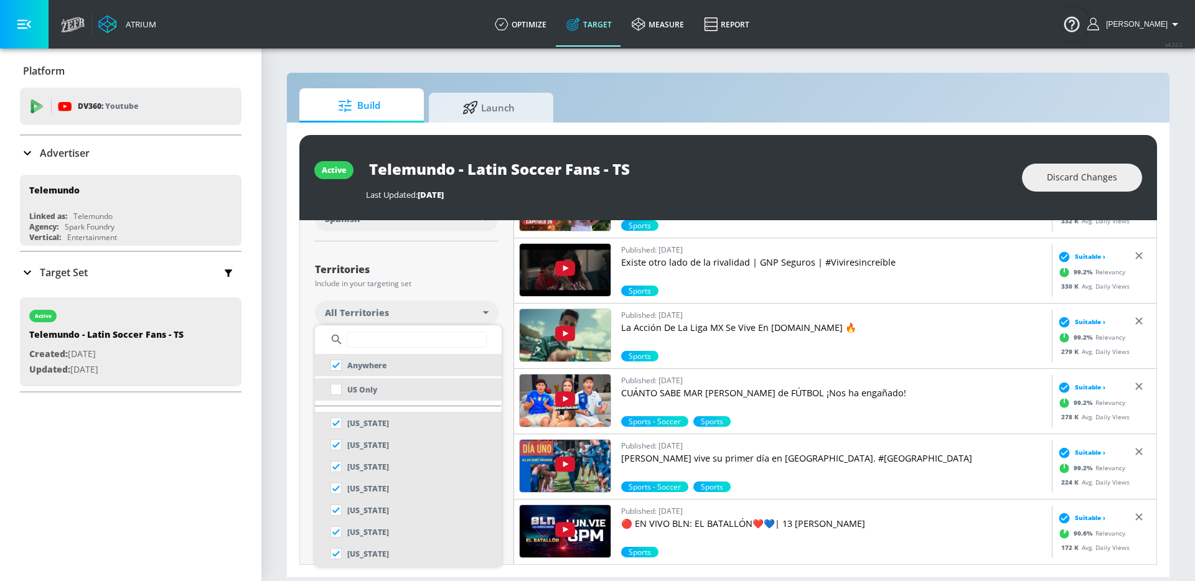
click at [414, 395] on li "US Only" at bounding box center [408, 389] width 187 height 22
checkbox input "false"
checkbox input "true"
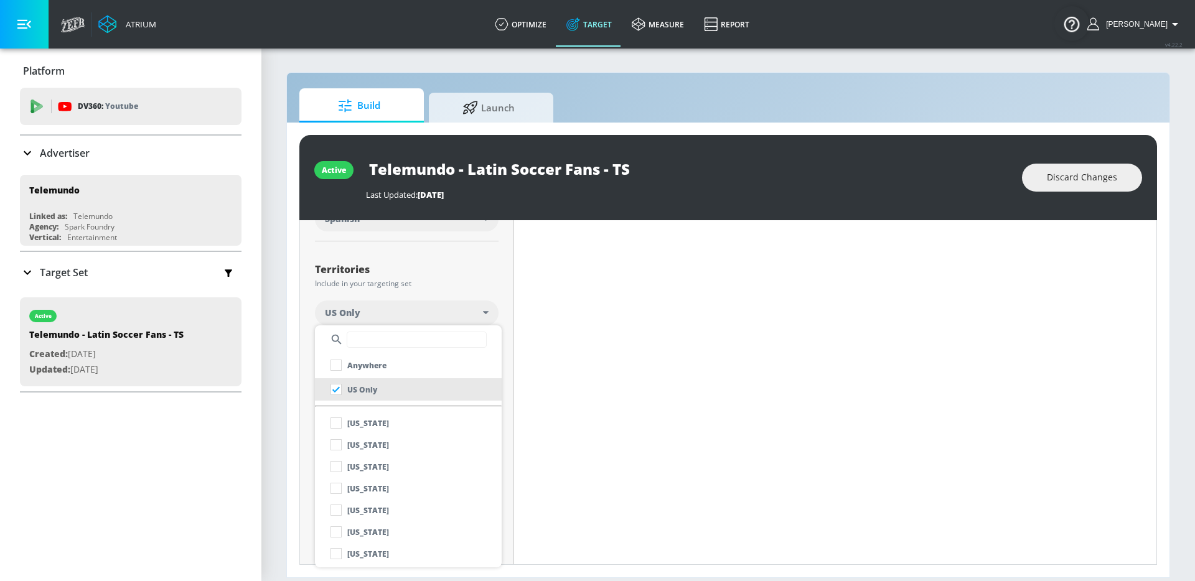
click at [546, 288] on div at bounding box center [597, 290] width 1195 height 581
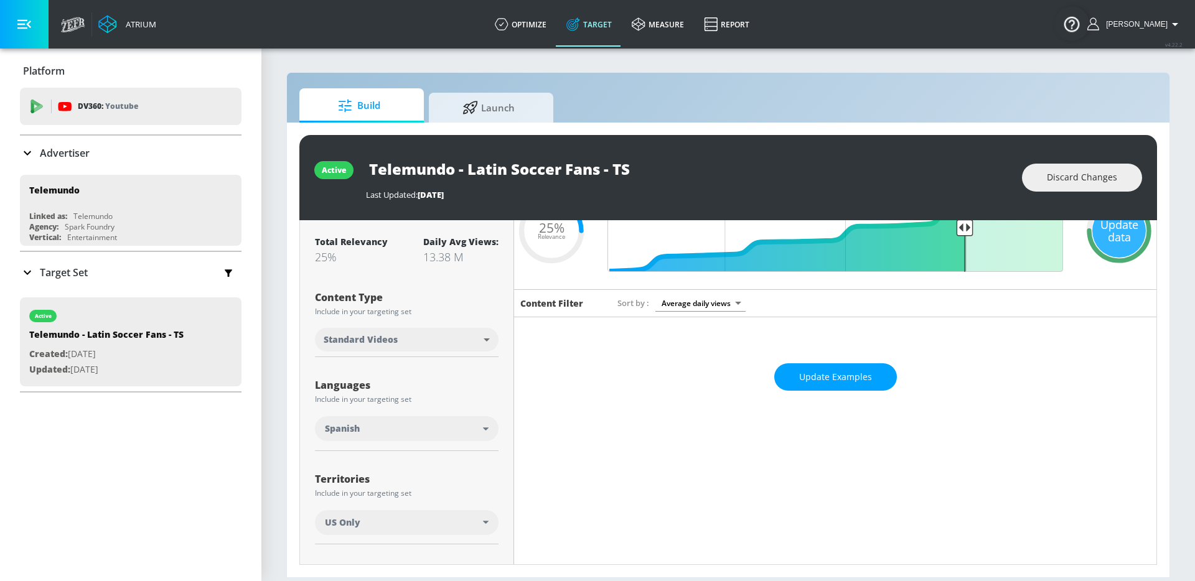
scroll to position [0, 0]
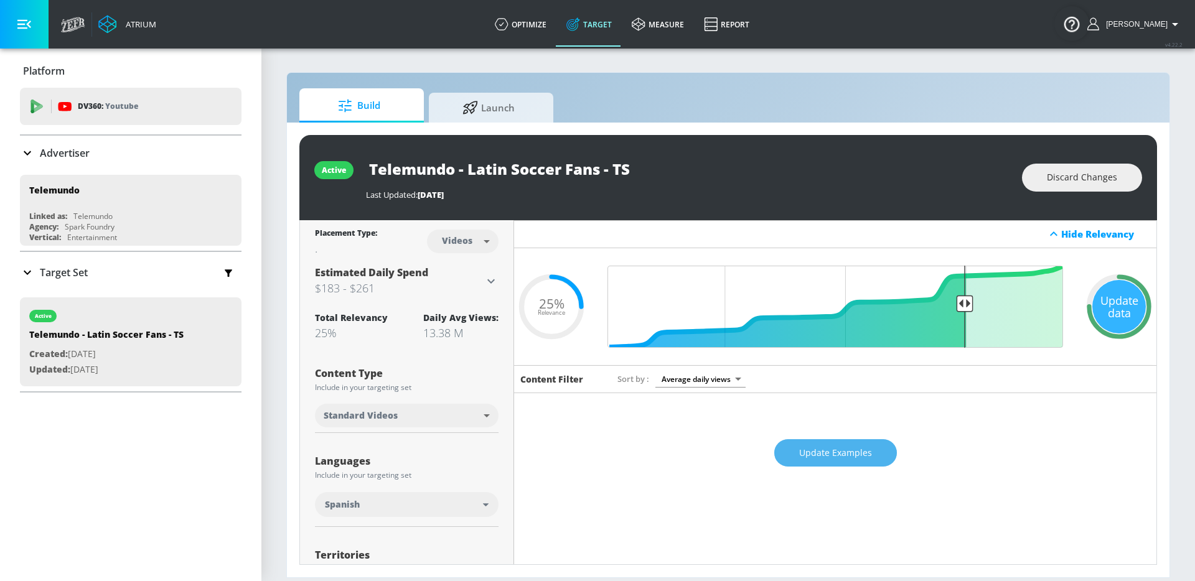
click at [868, 456] on span "Update Examples" at bounding box center [835, 454] width 73 height 16
